Goal: Find contact information: Find contact information

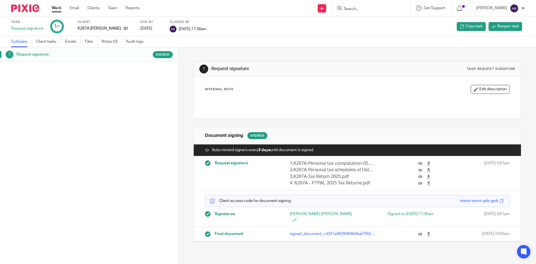
click at [363, 12] on div at bounding box center [371, 8] width 78 height 16
click at [360, 10] on input "Search" at bounding box center [368, 9] width 50 height 5
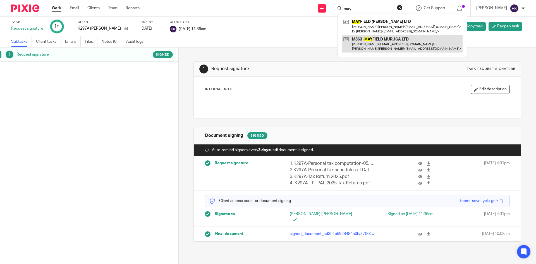
type input "may"
click at [370, 42] on link at bounding box center [402, 43] width 121 height 17
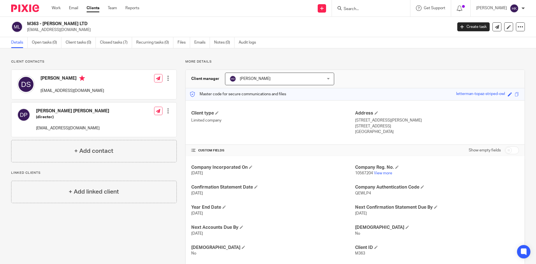
click at [359, 9] on input "Search" at bounding box center [368, 9] width 50 height 5
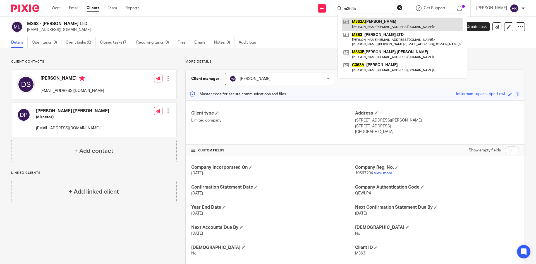
type input "m363a"
click at [393, 26] on link at bounding box center [402, 24] width 121 height 13
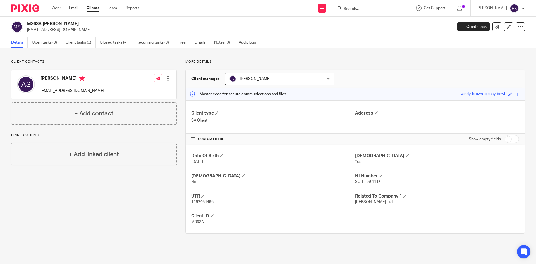
drag, startPoint x: 25, startPoint y: 31, endPoint x: 77, endPoint y: 32, distance: 52.0
click at [77, 32] on div "M363A [PERSON_NAME] [EMAIL_ADDRESS][DOMAIN_NAME]" at bounding box center [230, 27] width 438 height 12
copy p "[EMAIL_ADDRESS][DOMAIN_NAME]"
click at [369, 9] on input "Search" at bounding box center [368, 9] width 50 height 5
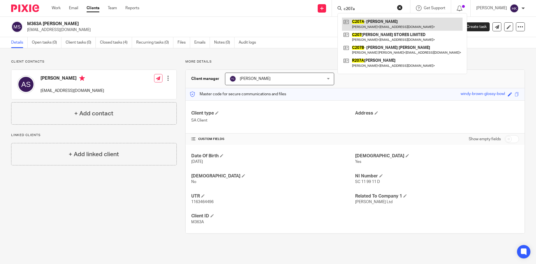
type input "c207a"
click at [386, 26] on link at bounding box center [402, 24] width 121 height 13
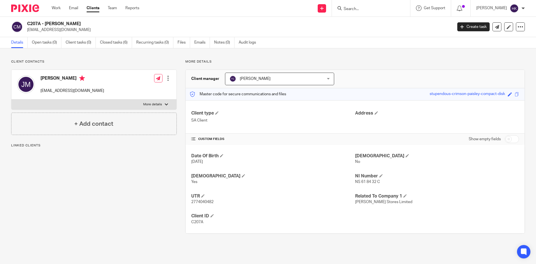
drag, startPoint x: 26, startPoint y: 31, endPoint x: 85, endPoint y: 34, distance: 59.6
click at [85, 34] on div "C207A - Mr Jagpal Minhas jagpalsinghminhas@gmail.com Create task Update from Co…" at bounding box center [268, 27] width 536 height 20
copy p "[EMAIL_ADDRESS][DOMAIN_NAME]"
